Goal: Learn about a topic: Learn about a topic

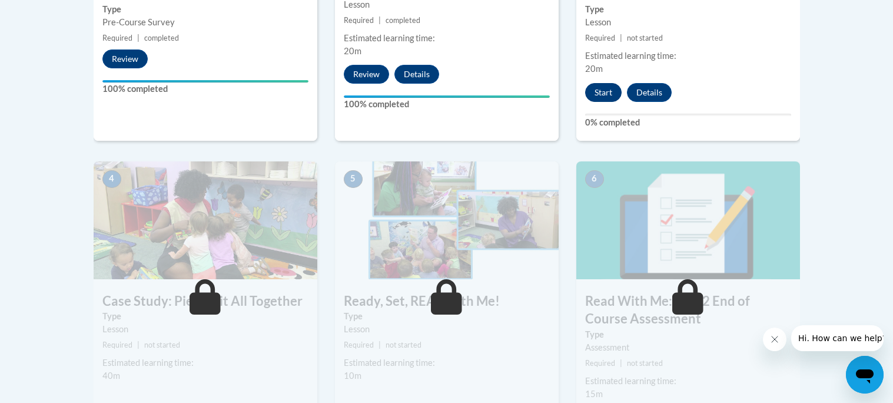
scroll to position [562, 0]
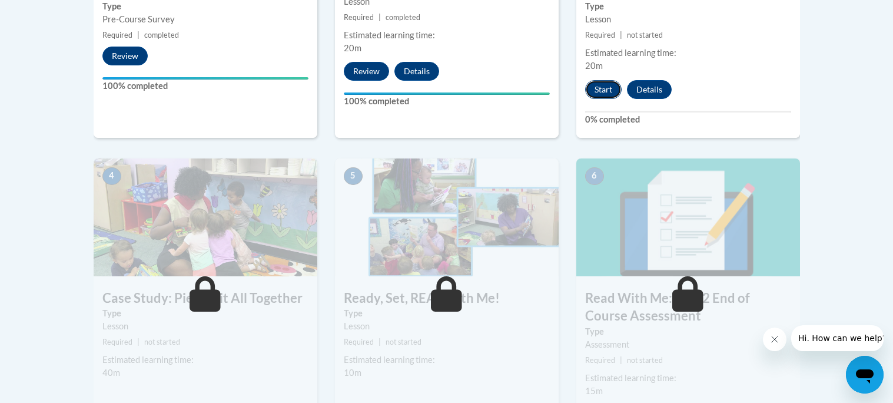
click at [602, 92] on button "Start" at bounding box center [603, 89] width 36 height 19
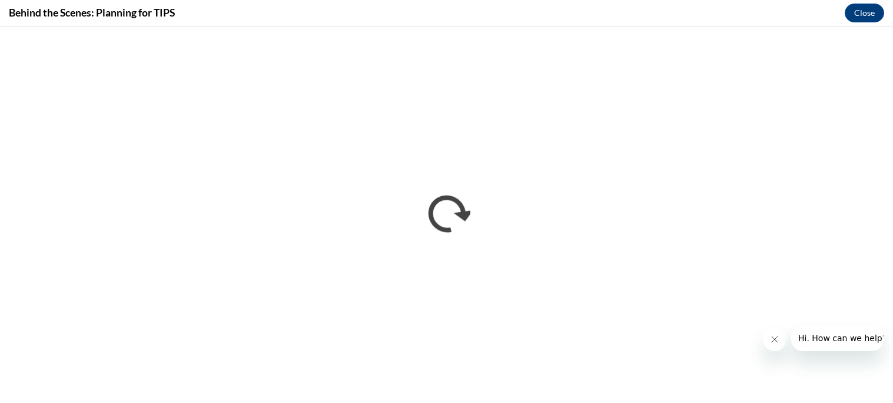
scroll to position [0, 0]
